Goal: Task Accomplishment & Management: Use online tool/utility

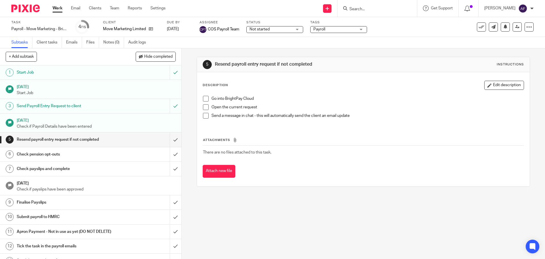
click at [423, 89] on div "Description Edit description" at bounding box center [363, 85] width 321 height 9
click at [387, 13] on div at bounding box center [378, 8] width 80 height 17
click at [386, 10] on input "Search" at bounding box center [374, 9] width 51 height 5
type input "honest"
click button "submit" at bounding box center [0, 0] width 0 height 0
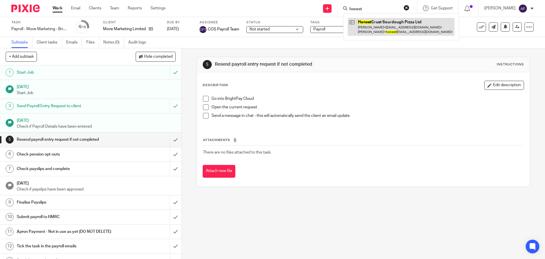
click at [380, 25] on link at bounding box center [401, 27] width 107 height 18
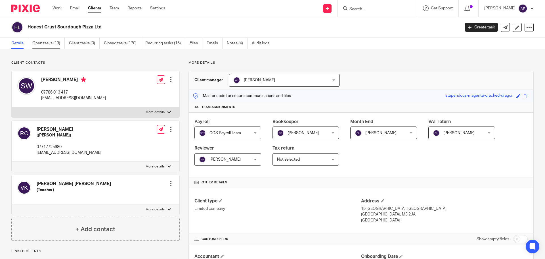
click at [49, 44] on link "Open tasks (13)" at bounding box center [48, 43] width 32 height 11
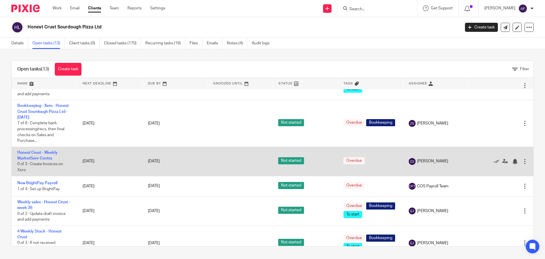
scroll to position [57, 0]
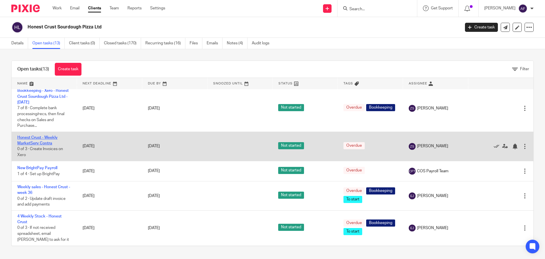
click at [47, 144] on link "Honest Crust - Weekly MarketServ Contra" at bounding box center [37, 140] width 40 height 10
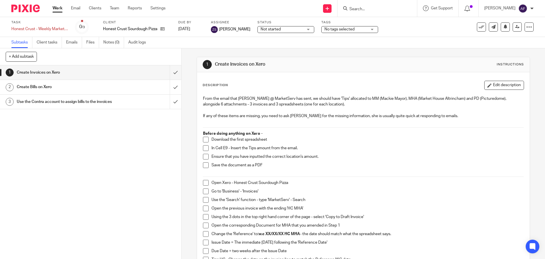
click at [460, 143] on div "Download the first spreadsheet" at bounding box center [368, 141] width 312 height 9
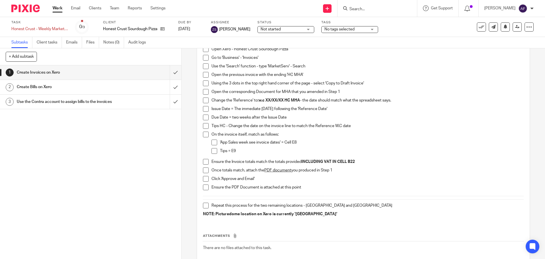
scroll to position [165, 0]
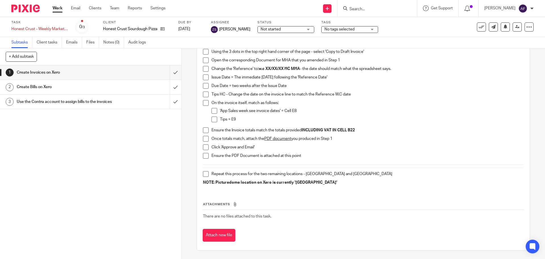
click at [72, 89] on h1 "Create Bills on Xero" at bounding box center [66, 87] width 98 height 9
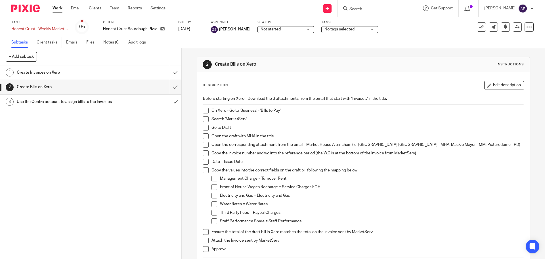
click at [114, 103] on div "Use the Contra account to assign bills to the invoices" at bounding box center [90, 101] width 147 height 9
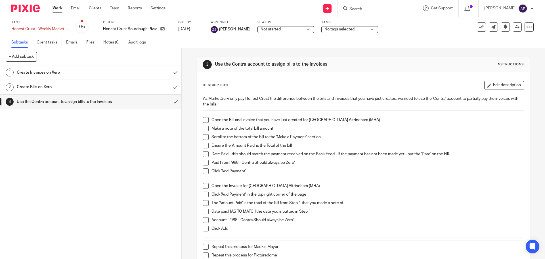
drag, startPoint x: 298, startPoint y: 64, endPoint x: 302, endPoint y: 64, distance: 3.7
click at [298, 65] on h1 "Use the Contra account to assign bills to the invoices" at bounding box center [295, 64] width 161 height 6
click at [58, 8] on link "Work" at bounding box center [58, 8] width 10 height 6
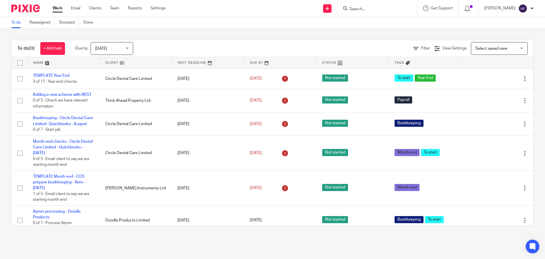
click at [181, 40] on div "To do (9) + Add task Due by [DATE] [DATE] [DATE] [DATE] This week Next week Thi…" at bounding box center [272, 133] width 523 height 186
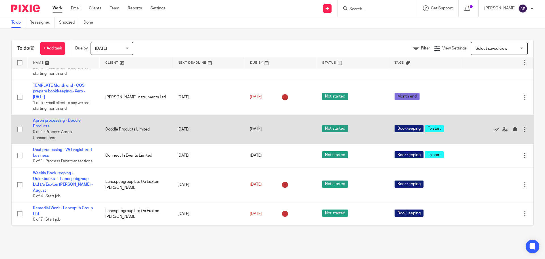
scroll to position [103, 0]
